Goal: Task Accomplishment & Management: Manage account settings

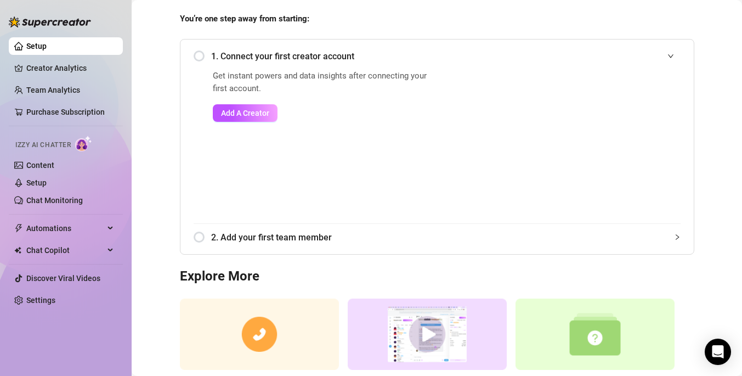
scroll to position [48, 0]
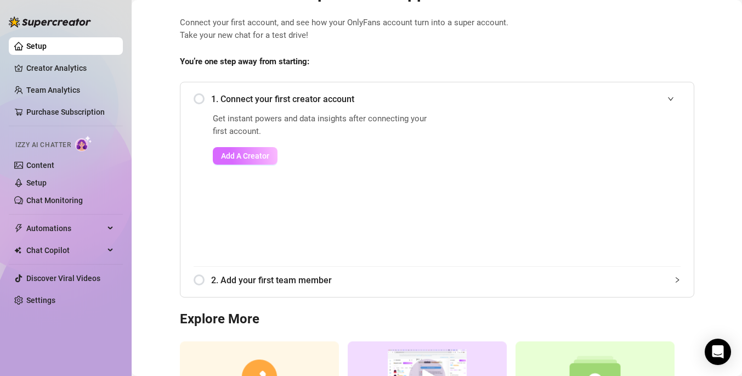
click at [269, 164] on button "Add A Creator" at bounding box center [245, 156] width 65 height 18
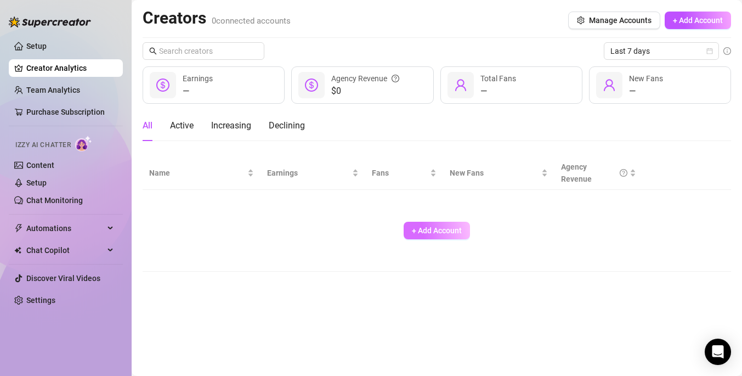
click at [433, 226] on span "+ Add Account" at bounding box center [437, 230] width 50 height 9
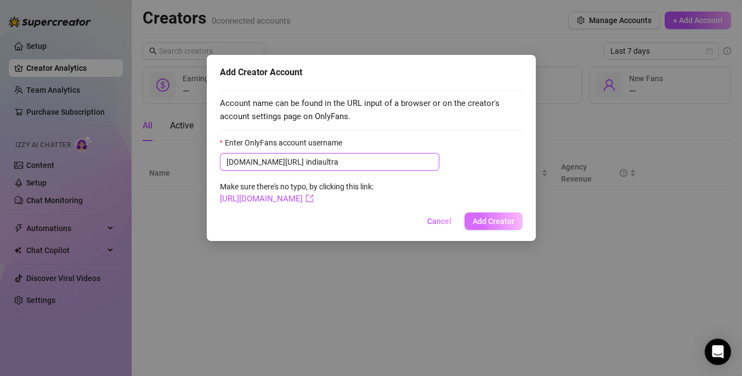
type input "indiaultra"
click at [495, 221] on span "Add Creator" at bounding box center [494, 221] width 42 height 9
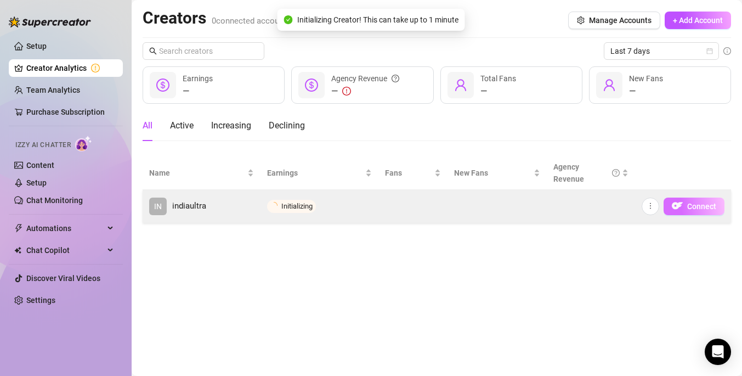
click at [709, 207] on span "Connect" at bounding box center [701, 206] width 29 height 9
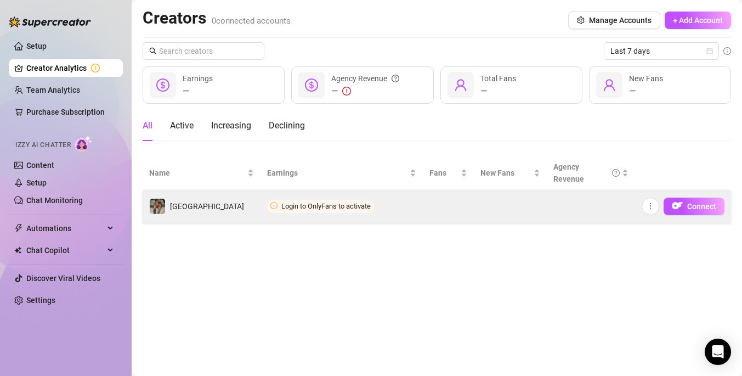
click at [356, 206] on span "Login to OnlyFans to activate" at bounding box center [325, 206] width 89 height 8
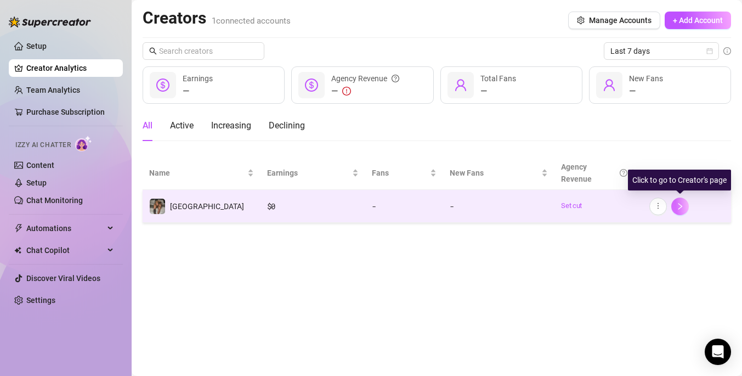
click at [678, 206] on icon "right" at bounding box center [680, 206] width 8 height 8
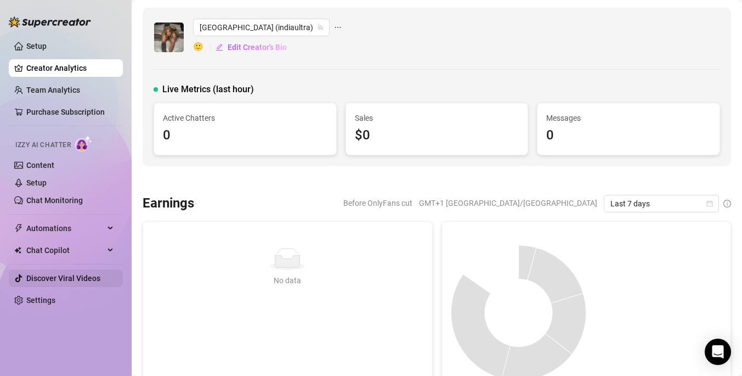
click at [76, 278] on link "Discover Viral Videos" at bounding box center [63, 278] width 74 height 9
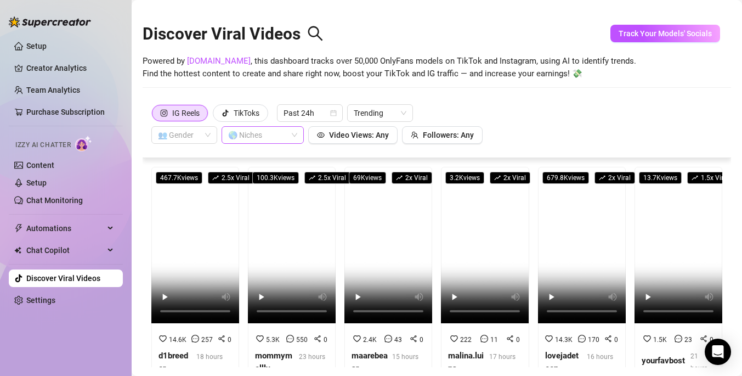
click at [293, 136] on div "🌎 Niches" at bounding box center [263, 135] width 82 height 18
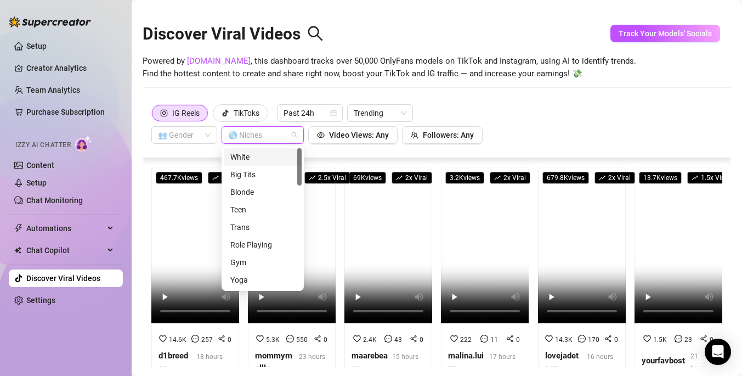
click at [293, 136] on div "🌎 Niches" at bounding box center [263, 135] width 82 height 18
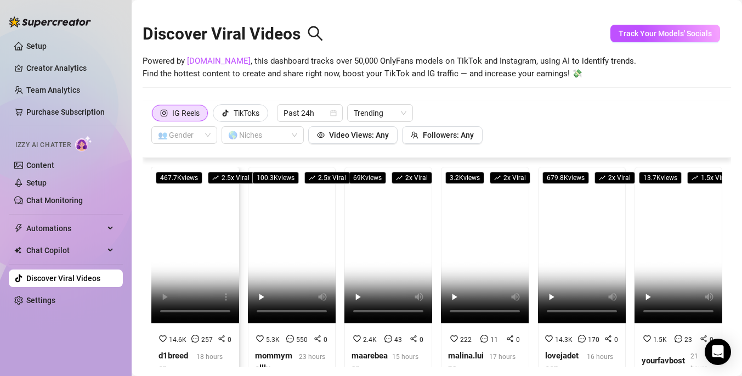
click at [195, 260] on video at bounding box center [195, 245] width 88 height 156
click at [420, 134] on button "Followers: Any" at bounding box center [442, 135] width 81 height 18
click at [436, 144] on div "IG Reels TikToks Past 24h Trending 👥 Gender 🌎 Niches Video Views: Any Followers…" at bounding box center [437, 129] width 588 height 57
click at [434, 141] on button "Followers: Any" at bounding box center [442, 135] width 81 height 18
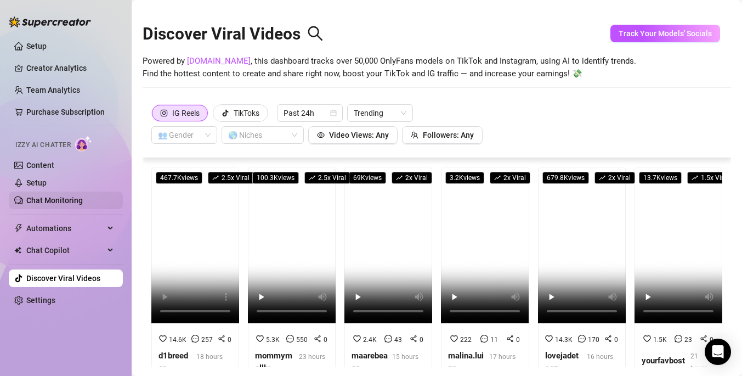
click at [81, 205] on link "Chat Monitoring" at bounding box center [54, 200] width 56 height 9
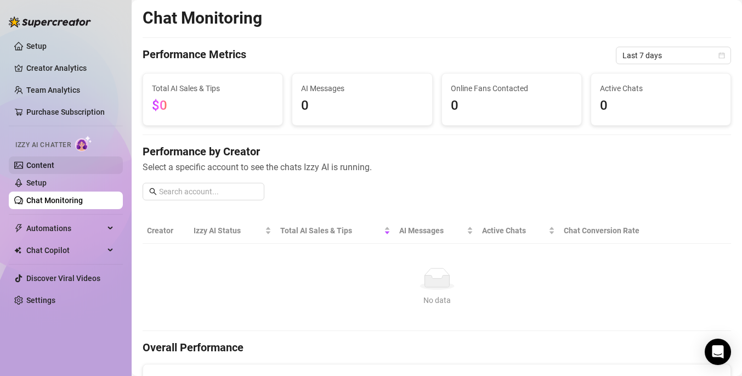
click at [54, 168] on link "Content" at bounding box center [40, 165] width 28 height 9
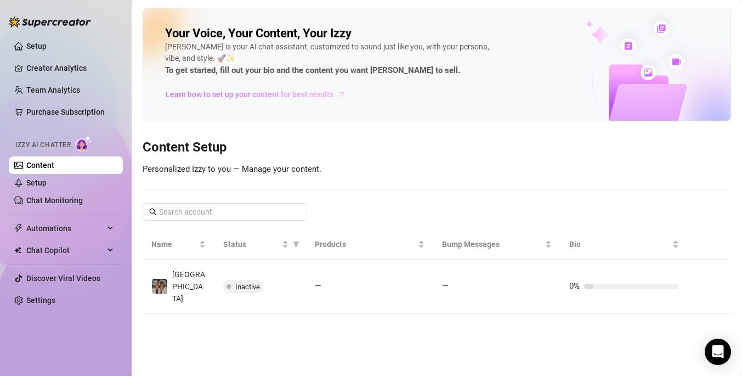
click at [321, 95] on span "Learn how to set up your content for best results" at bounding box center [250, 94] width 168 height 12
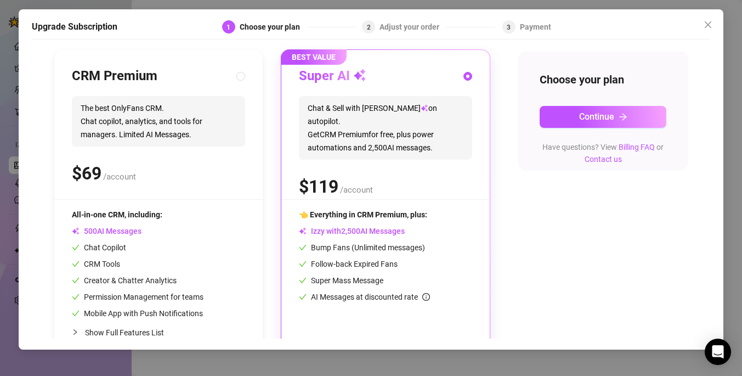
scroll to position [135, 0]
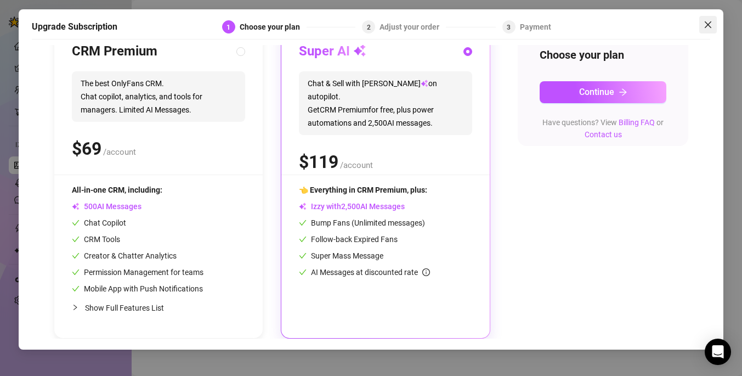
click at [701, 20] on span "Close" at bounding box center [708, 24] width 18 height 9
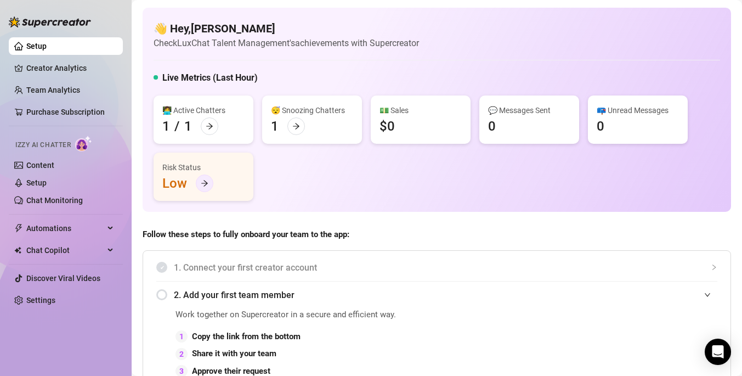
click at [202, 186] on icon "arrow-right" at bounding box center [205, 183] width 8 height 8
click at [298, 126] on icon "arrow-right" at bounding box center [296, 126] width 7 height 6
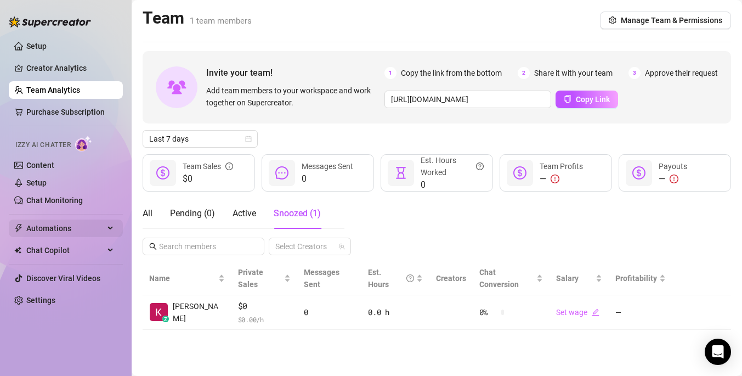
click at [78, 229] on span "Automations" at bounding box center [65, 228] width 78 height 18
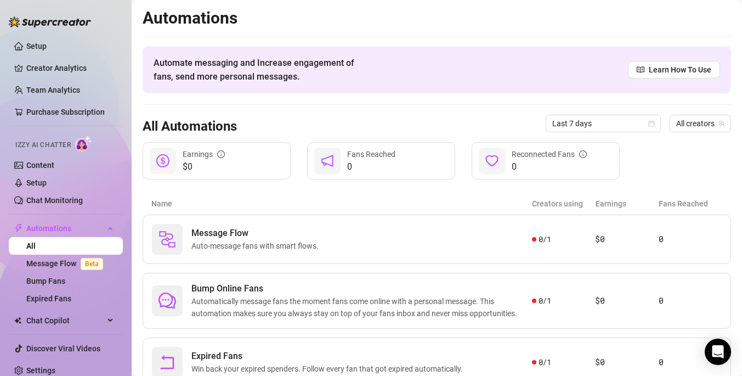
scroll to position [44, 0]
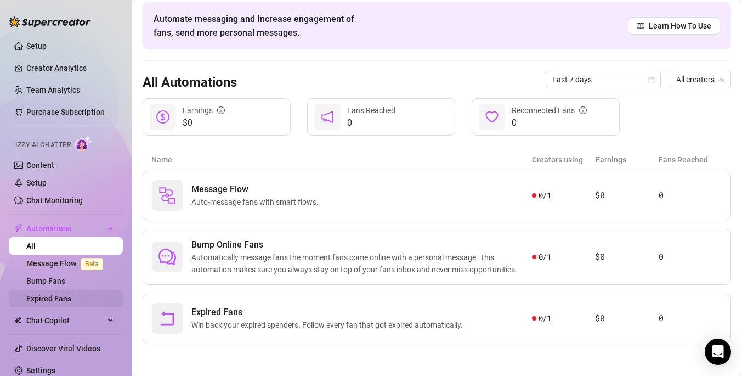
click at [71, 295] on link "Expired Fans" at bounding box center [48, 298] width 45 height 9
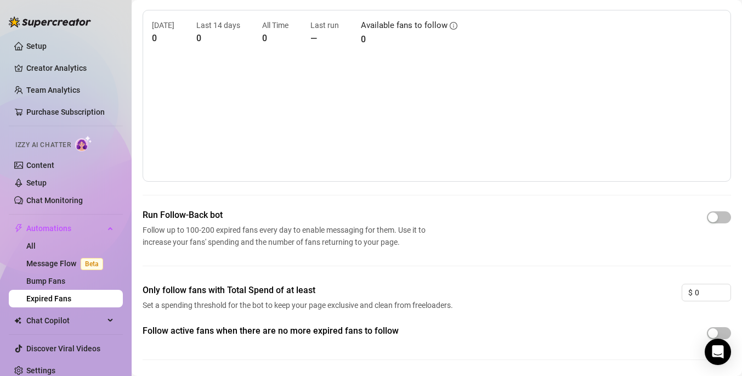
scroll to position [71, 0]
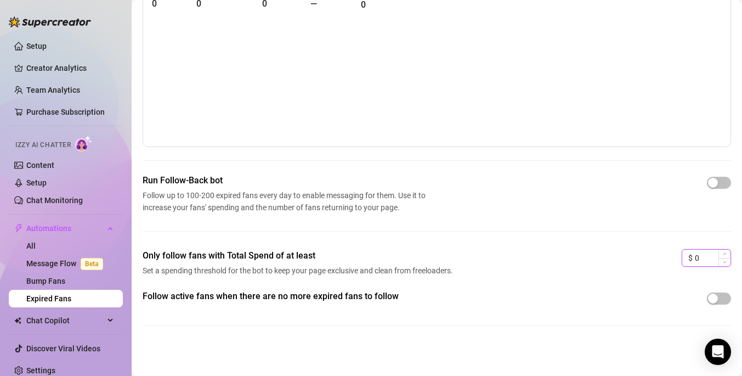
click at [701, 257] on input "0" at bounding box center [713, 258] width 36 height 16
click at [721, 254] on span "Increase Value" at bounding box center [724, 255] width 12 height 10
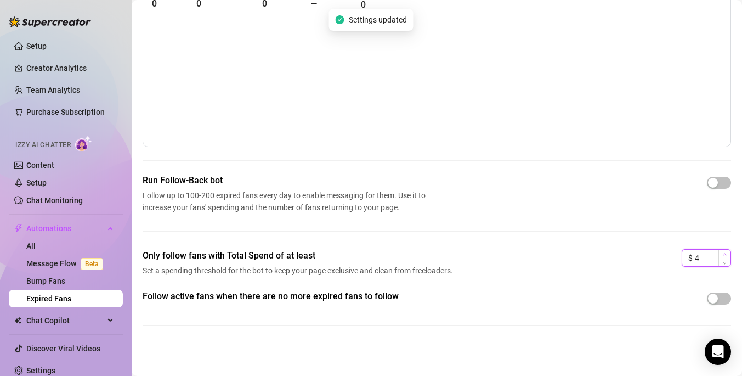
click at [721, 254] on span "Increase Value" at bounding box center [724, 255] width 12 height 10
type input "5"
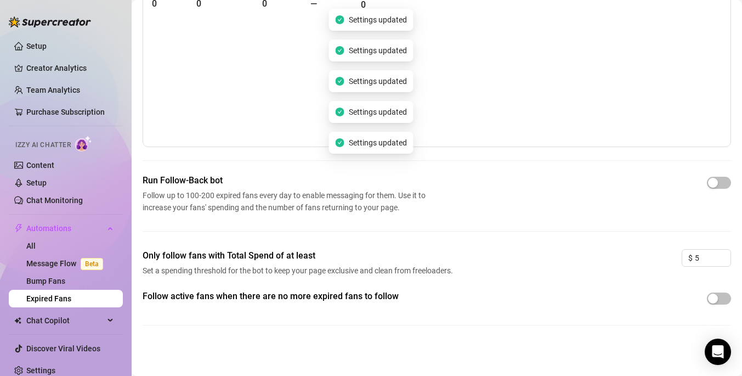
click at [683, 225] on div "Run Follow-Back bot Follow up to 100-200 expired fans every day to enable messa…" at bounding box center [437, 211] width 588 height 75
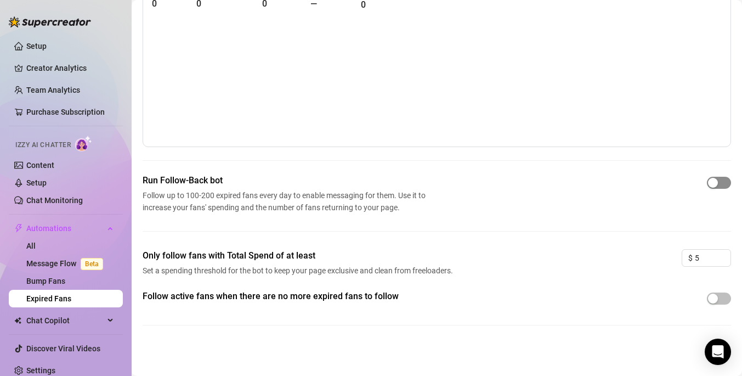
click at [721, 187] on span "button" at bounding box center [719, 183] width 24 height 12
click at [48, 162] on link "Content" at bounding box center [40, 165] width 28 height 9
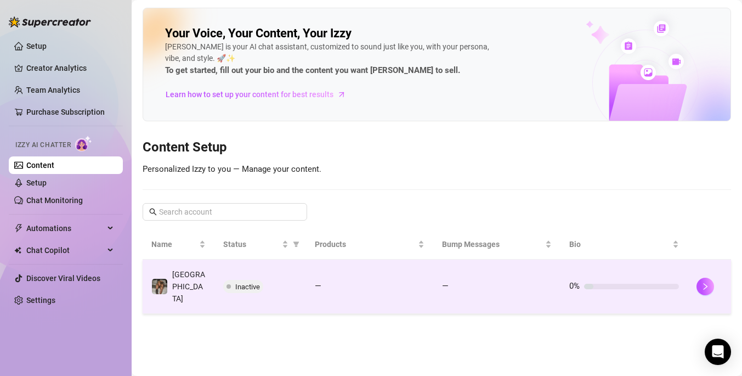
click at [371, 288] on td "—" at bounding box center [369, 286] width 127 height 54
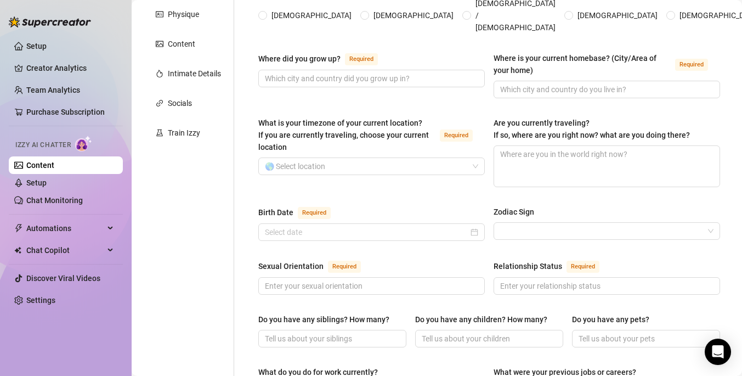
scroll to position [175, 0]
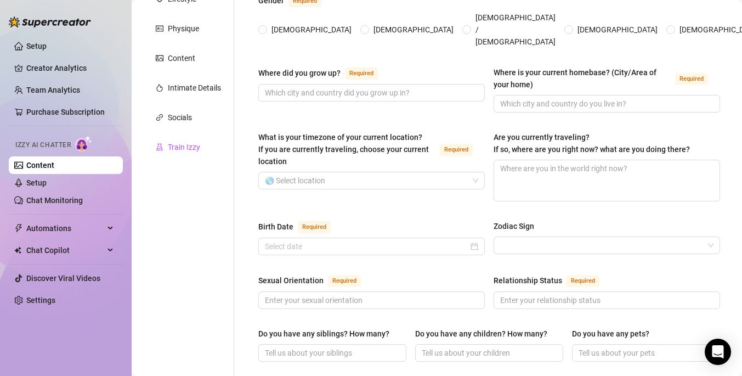
click at [192, 141] on div "Train Izzy" at bounding box center [184, 147] width 32 height 12
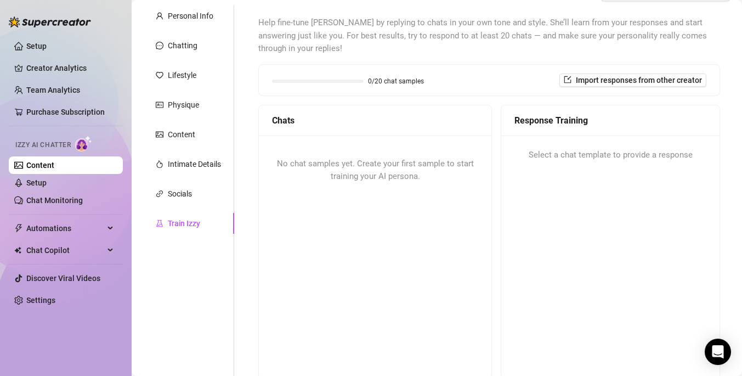
scroll to position [61, 0]
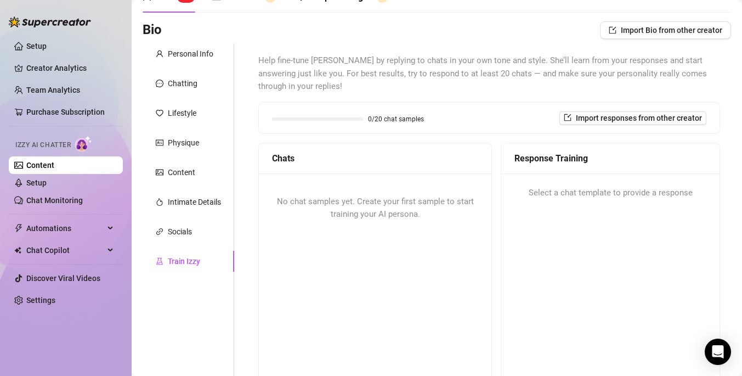
click at [202, 41] on div "Bio Import Bio from other creator" at bounding box center [437, 32] width 588 height 22
click at [202, 54] on div "Personal Info" at bounding box center [191, 54] width 46 height 12
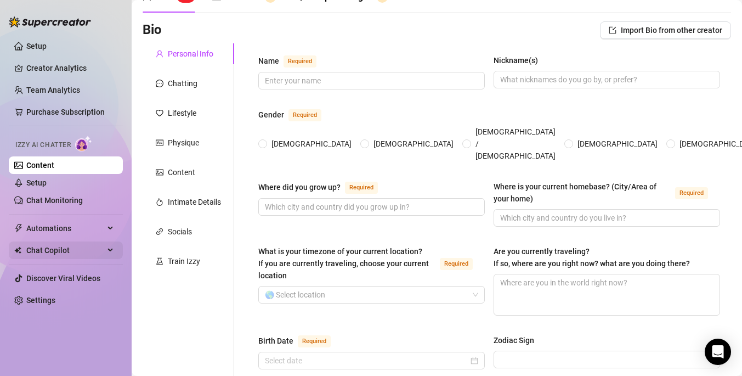
click at [81, 244] on span "Chat Copilot" at bounding box center [65, 250] width 78 height 18
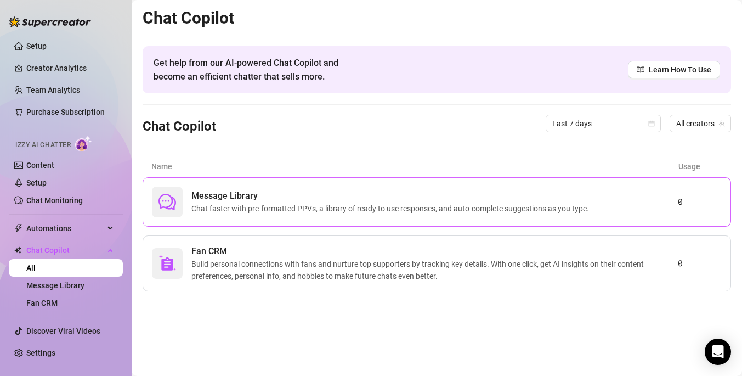
click at [348, 191] on span "Message Library" at bounding box center [392, 195] width 402 height 13
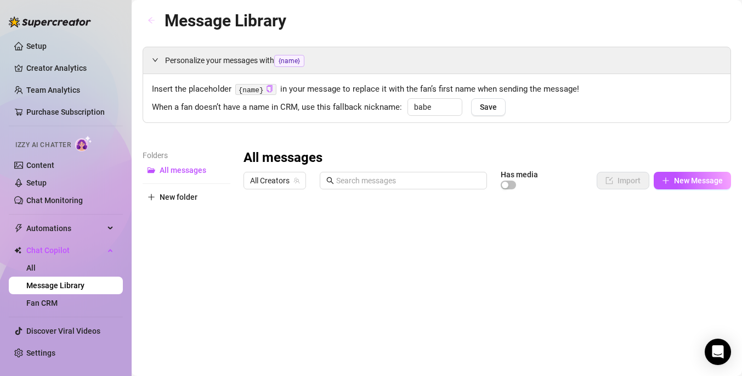
click at [148, 20] on icon "arrow-left" at bounding box center [152, 20] width 8 height 8
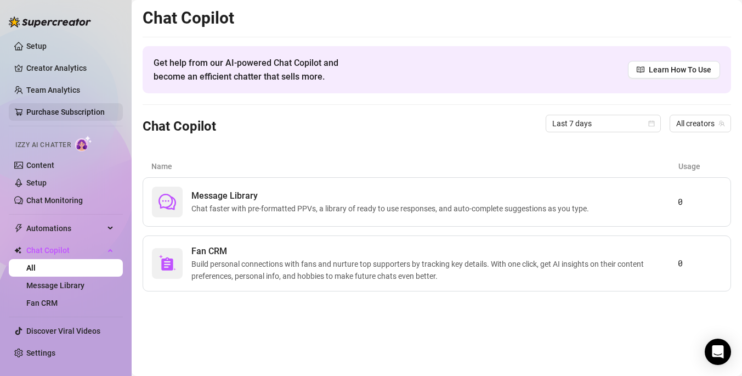
click at [97, 110] on link "Purchase Subscription" at bounding box center [65, 111] width 78 height 9
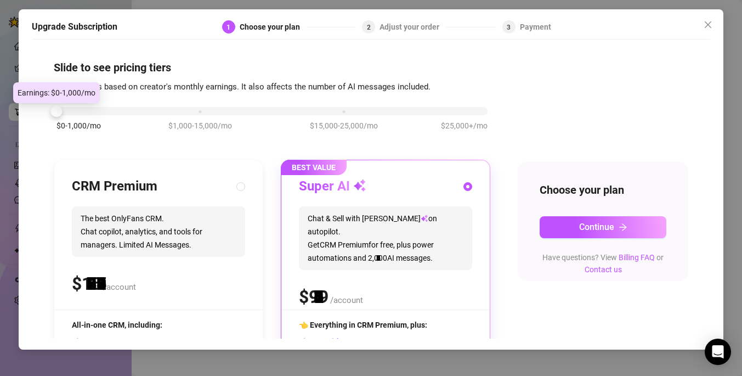
drag, startPoint x: 197, startPoint y: 109, endPoint x: 97, endPoint y: 114, distance: 100.5
click at [97, 111] on div "$0-1,000/mo $1,000-15,000/mo $15,000-25,000/mo $25,000+/mo" at bounding box center [271, 108] width 431 height 7
click at [179, 111] on div "$0-1,000/mo $1,000-15,000/mo $15,000-25,000/mo $25,000+/mo" at bounding box center [271, 108] width 431 height 7
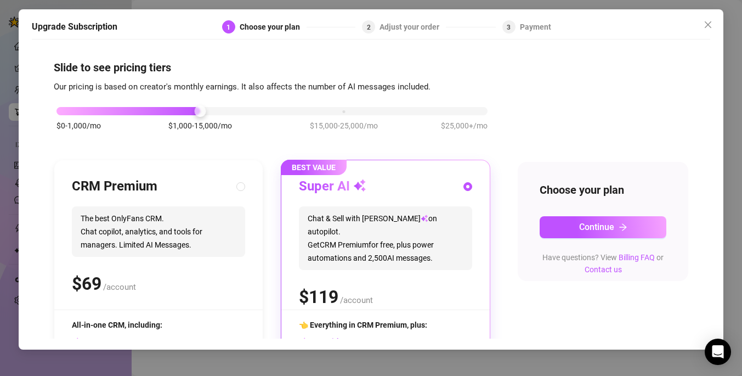
click at [347, 122] on span "$15,000-25,000/mo" at bounding box center [344, 126] width 68 height 12
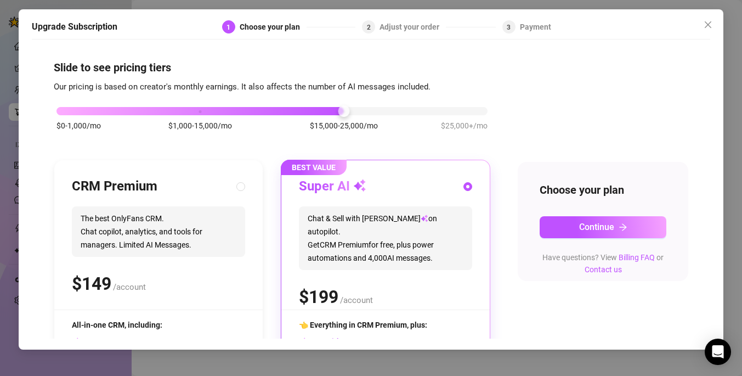
click at [460, 111] on div "$0-1,000/mo $1,000-15,000/mo $15,000-25,000/mo $25,000+/mo" at bounding box center [271, 108] width 431 height 7
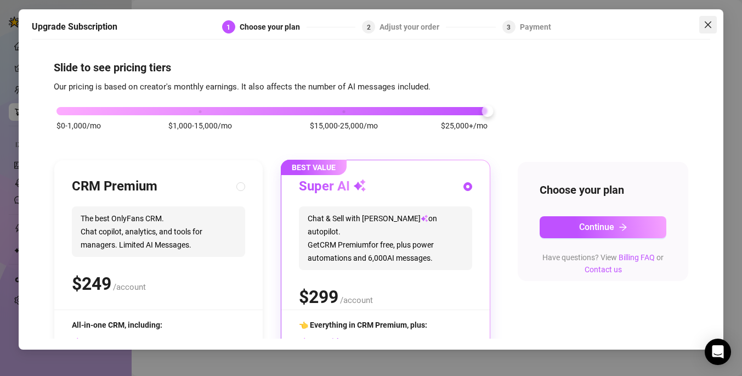
click at [705, 21] on icon "close" at bounding box center [708, 24] width 9 height 9
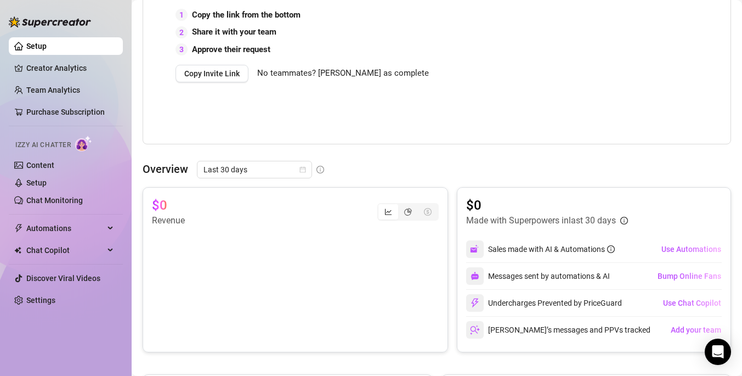
scroll to position [319, 0]
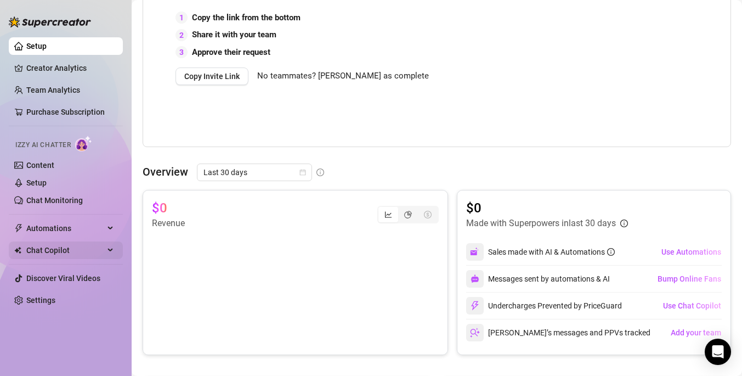
click at [47, 245] on span "Chat Copilot" at bounding box center [65, 250] width 78 height 18
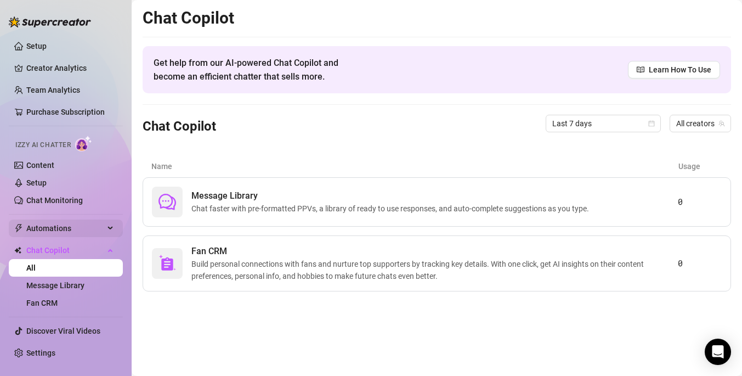
click at [50, 234] on span "Automations" at bounding box center [65, 228] width 78 height 18
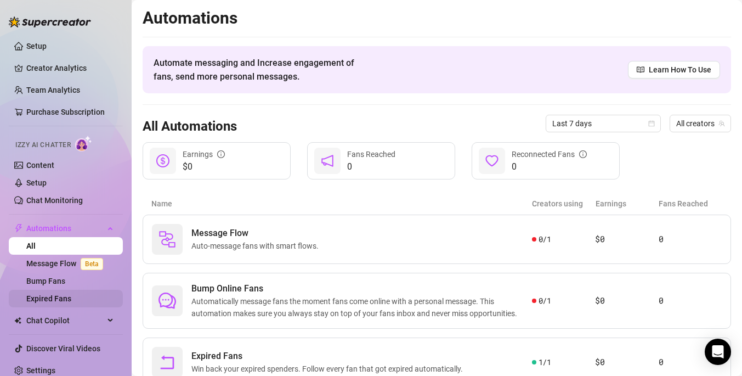
click at [59, 295] on link "Expired Fans" at bounding box center [48, 298] width 45 height 9
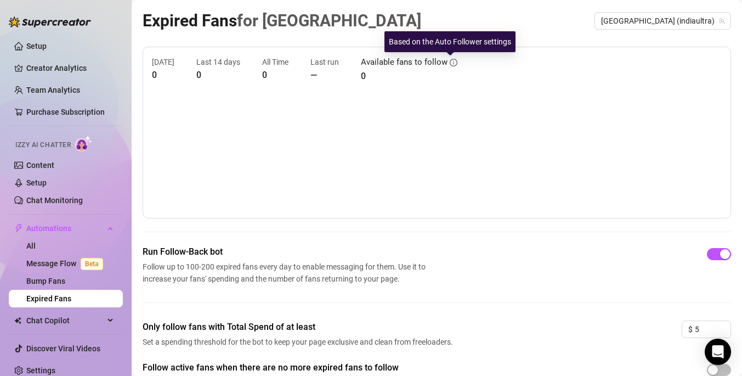
click at [450, 63] on icon "info-circle" at bounding box center [454, 63] width 8 height 8
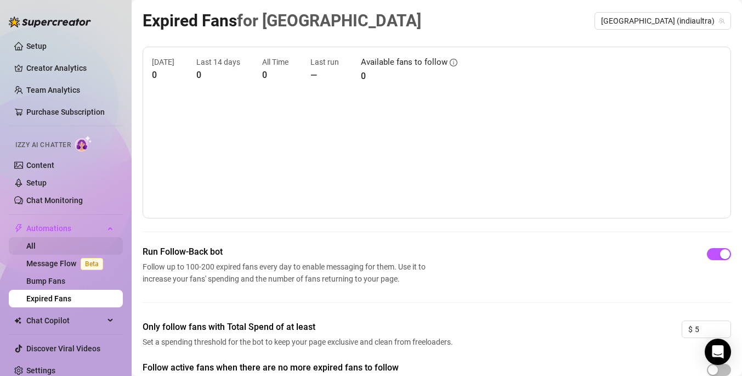
scroll to position [8, 0]
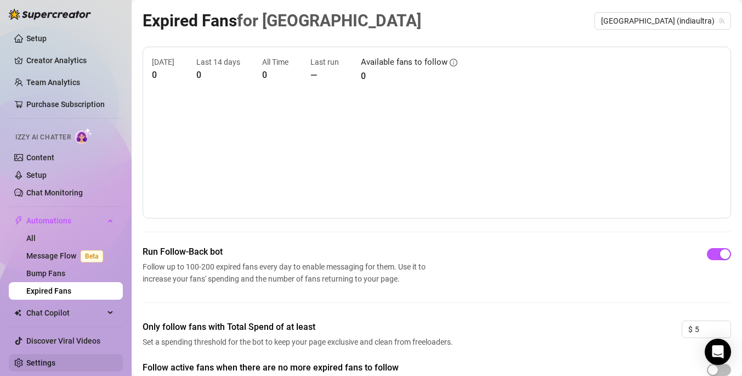
click at [55, 361] on link "Settings" at bounding box center [40, 362] width 29 height 9
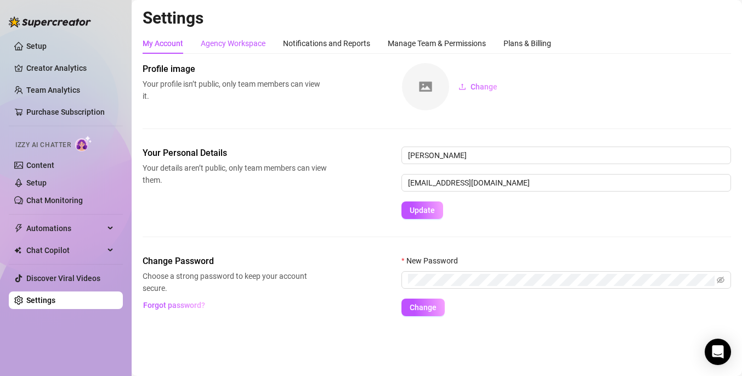
click at [251, 39] on div "Agency Workspace" at bounding box center [233, 43] width 65 height 12
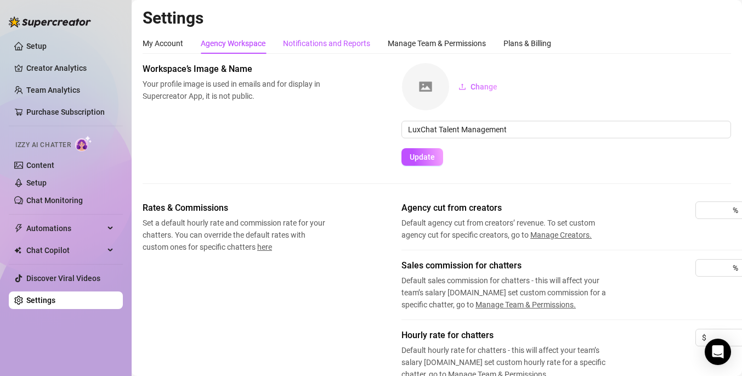
click at [306, 43] on div "Notifications and Reports" at bounding box center [326, 43] width 87 height 12
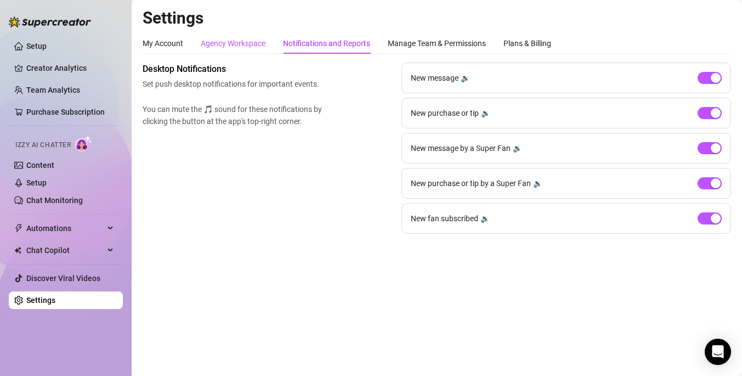
click at [247, 47] on div "Agency Workspace" at bounding box center [233, 43] width 65 height 12
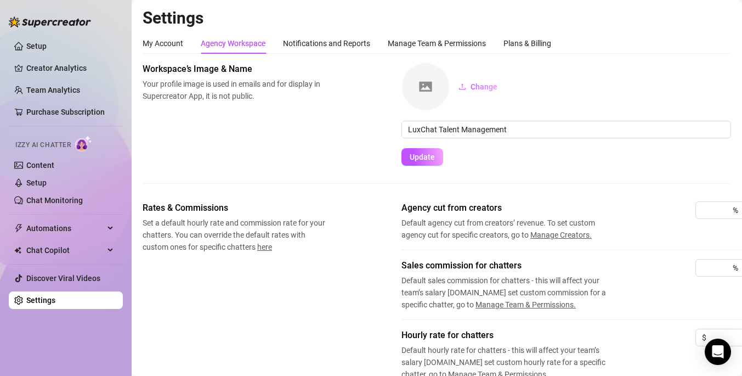
click at [383, 49] on div "My Account Agency Workspace Notifications and Reports Manage Team & Permissions…" at bounding box center [347, 43] width 409 height 21
click at [93, 228] on span "Automations" at bounding box center [65, 228] width 78 height 18
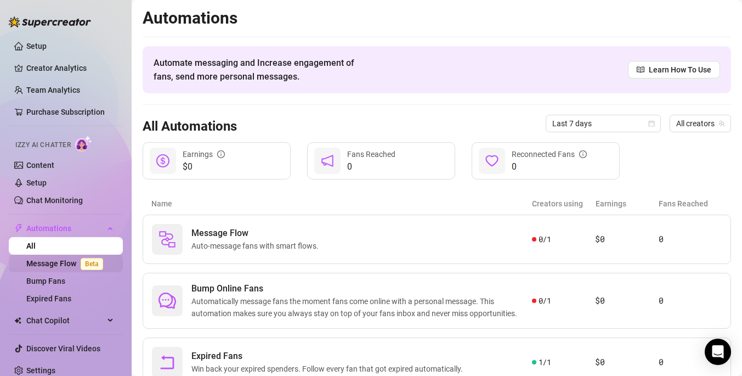
click at [60, 262] on link "Message Flow Beta" at bounding box center [66, 263] width 81 height 9
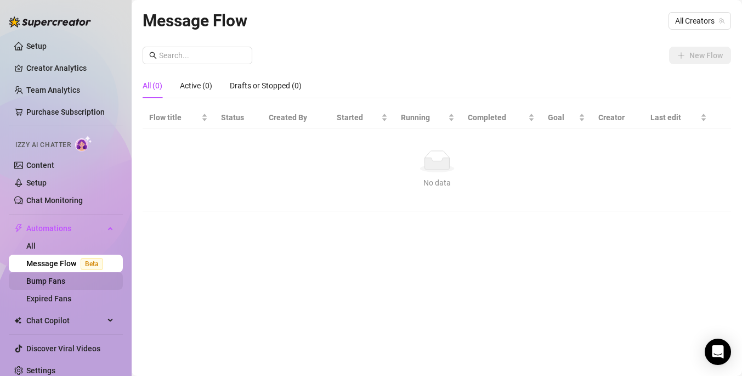
click at [55, 284] on link "Bump Fans" at bounding box center [45, 280] width 39 height 9
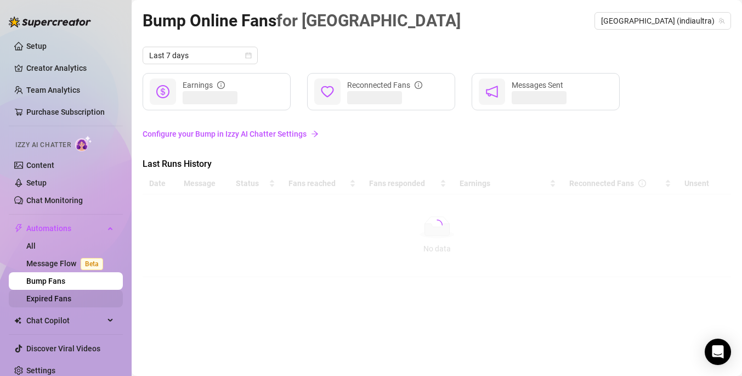
click at [55, 294] on link "Expired Fans" at bounding box center [48, 298] width 45 height 9
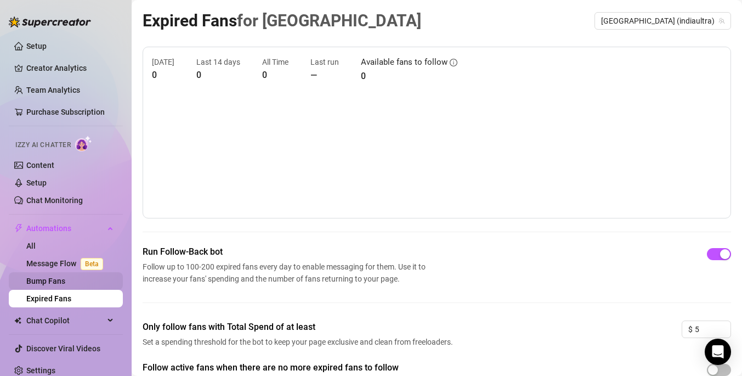
click at [60, 280] on link "Bump Fans" at bounding box center [45, 280] width 39 height 9
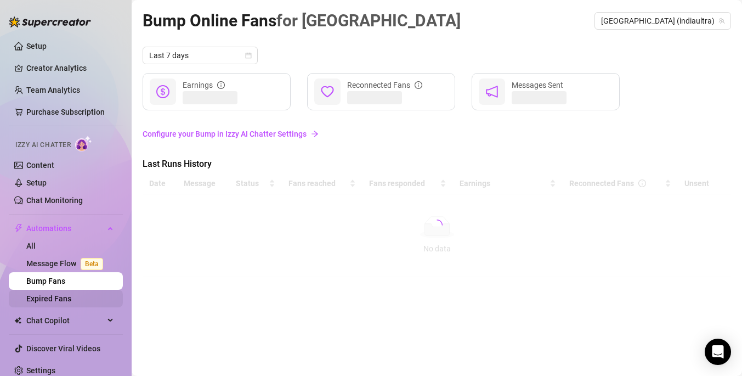
click at [61, 297] on link "Expired Fans" at bounding box center [48, 298] width 45 height 9
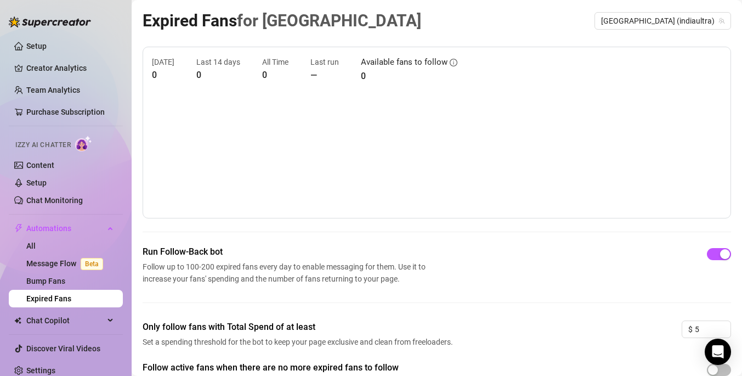
click at [484, 38] on div "Expired Fans for India India (indiaultra) Today 0 Last 14 days 0 All Time 0 Las…" at bounding box center [437, 211] width 588 height 406
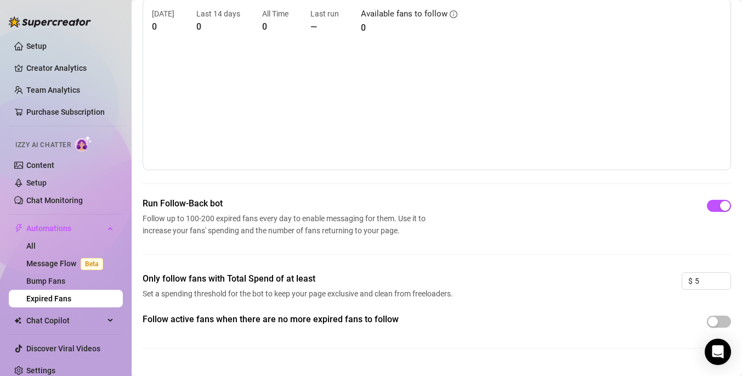
scroll to position [71, 0]
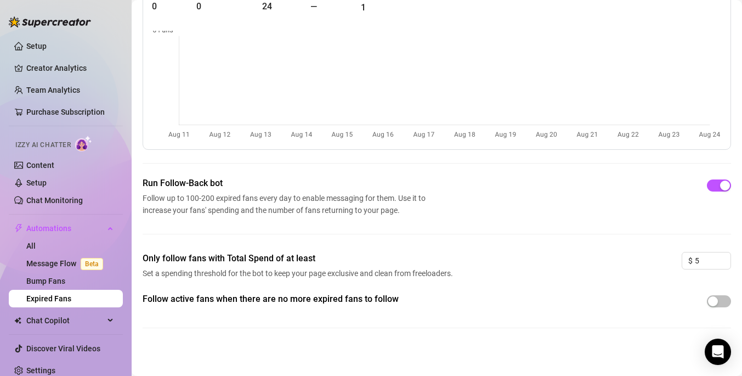
scroll to position [71, 0]
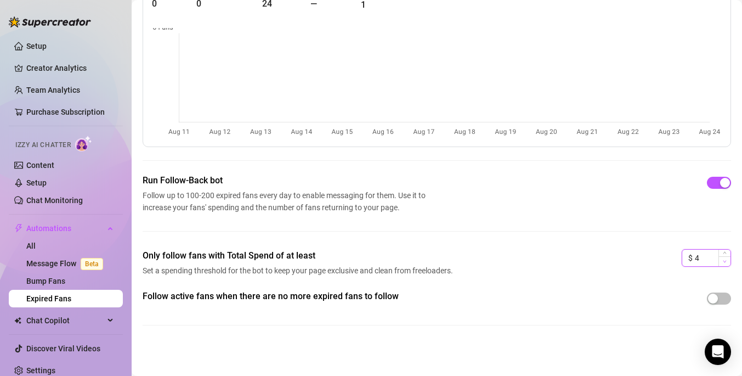
click at [723, 259] on icon "down" at bounding box center [725, 261] width 4 height 4
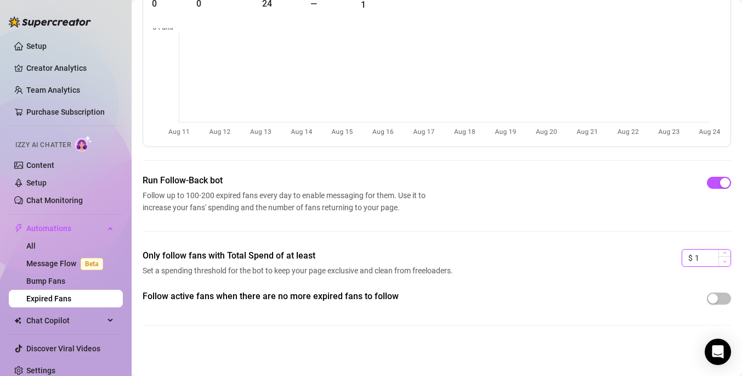
type input "0"
click at [723, 259] on icon "down" at bounding box center [725, 261] width 4 height 4
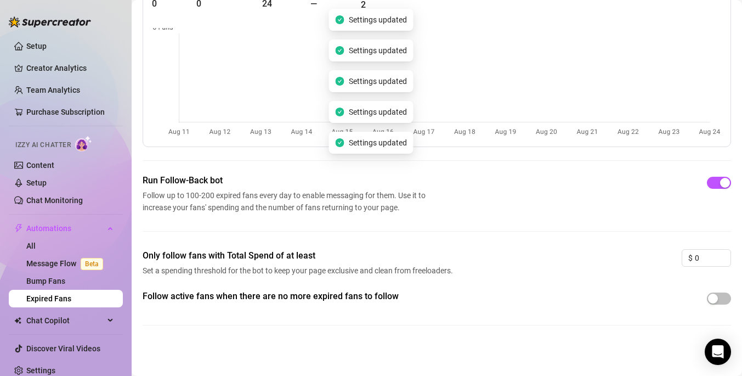
click at [641, 257] on div "Only follow fans with Total Spend of at least Set a spending threshold for the …" at bounding box center [437, 269] width 588 height 41
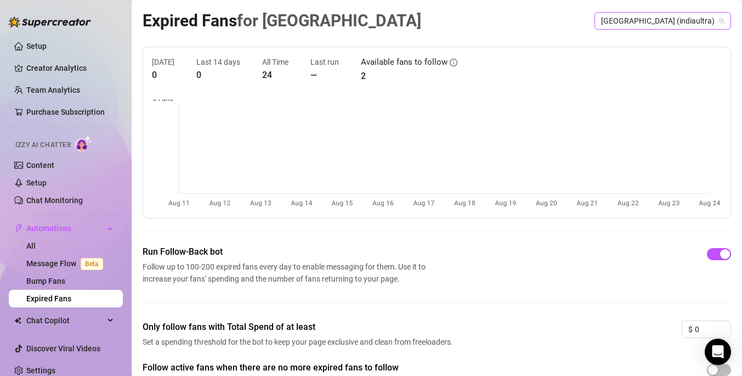
click at [709, 14] on span "[GEOGRAPHIC_DATA] (indiaultra)" at bounding box center [662, 21] width 123 height 16
click at [581, 37] on div "Expired Fans for India India (indiaultra) Today 0 Last 14 days 0 All Time 24 La…" at bounding box center [437, 211] width 588 height 406
click at [274, 70] on article "24" at bounding box center [275, 75] width 26 height 14
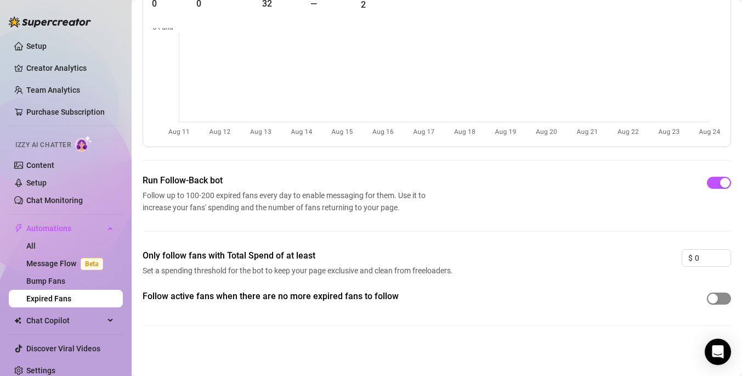
click at [720, 297] on span "button" at bounding box center [719, 298] width 24 height 12
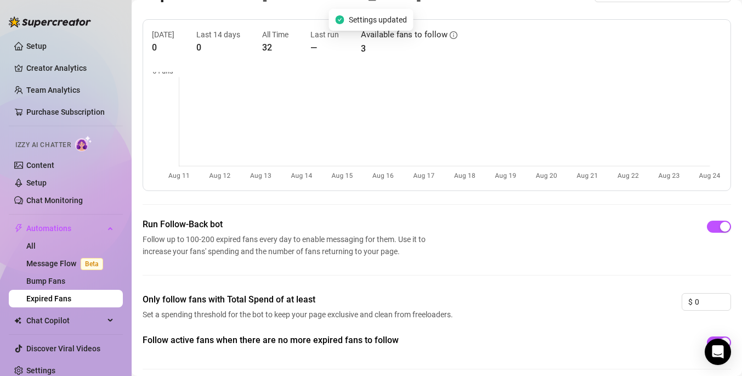
scroll to position [0, 0]
